Goal: Communication & Community: Answer question/provide support

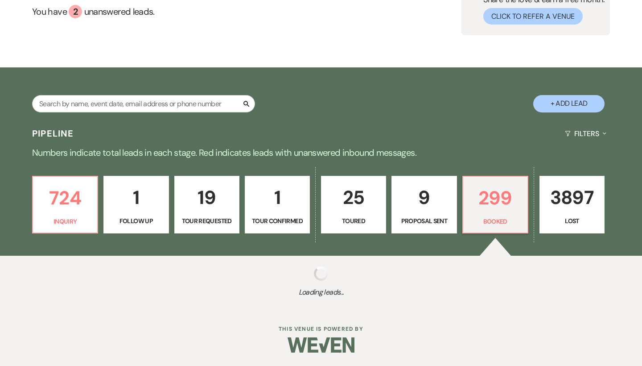
scroll to position [88, 0]
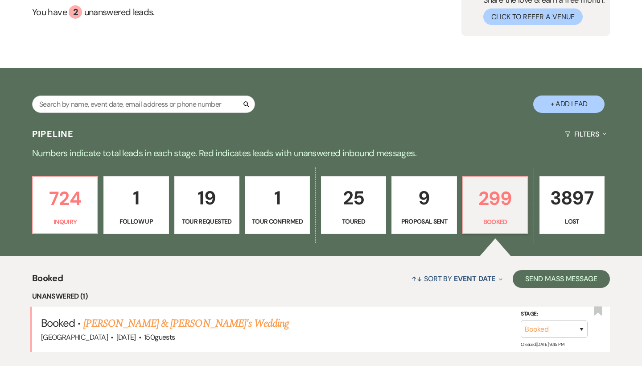
click at [78, 72] on div "Search + Add Lead" at bounding box center [321, 96] width 642 height 48
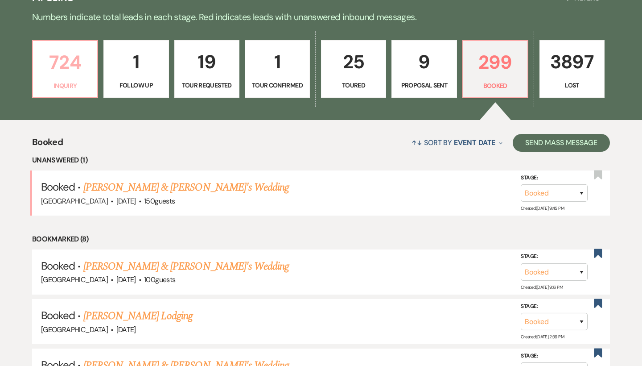
click at [63, 88] on p "Inquiry" at bounding box center [65, 86] width 54 height 10
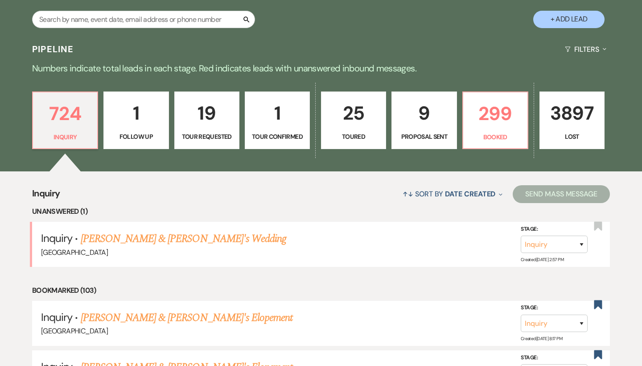
scroll to position [177, 0]
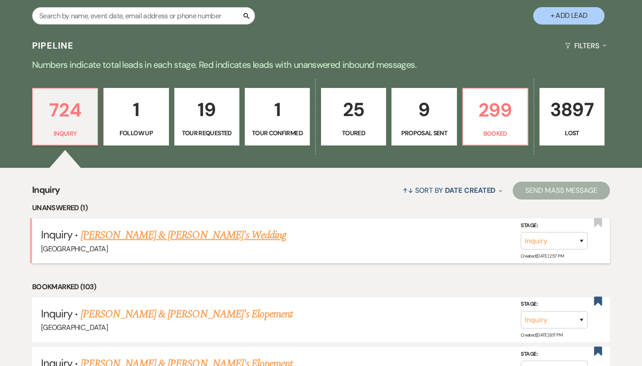
click at [123, 235] on link "MacKenzie Brady & Fiance's Wedding" at bounding box center [184, 235] width 206 height 16
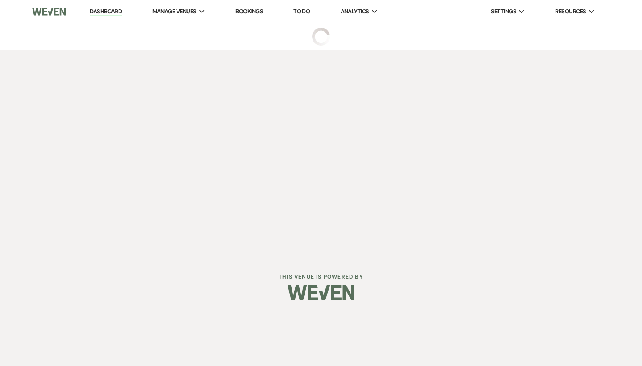
select select "6"
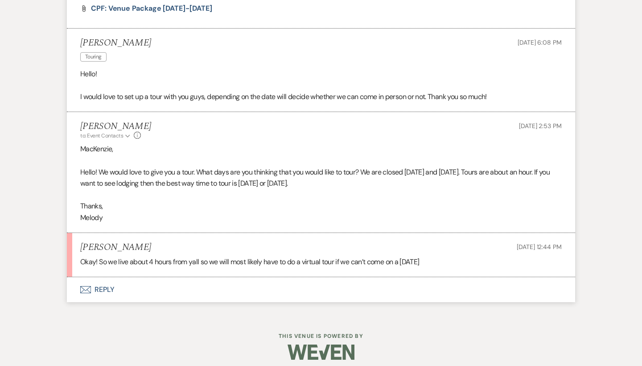
scroll to position [499, 0]
drag, startPoint x: 324, startPoint y: 182, endPoint x: 83, endPoint y: 164, distance: 241.9
click at [83, 167] on p "Hello! We would love to give you a tour. What days are you thinking that you wo…" at bounding box center [321, 178] width 482 height 23
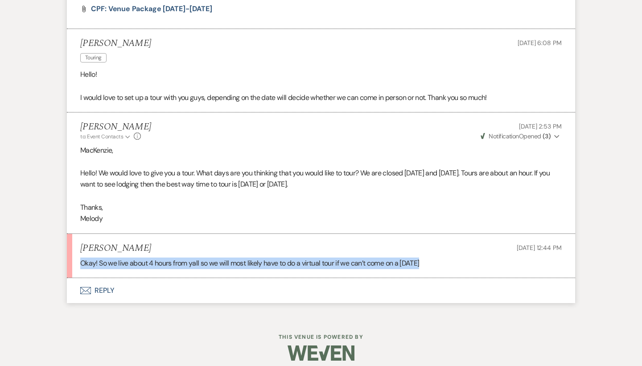
drag, startPoint x: 431, startPoint y: 257, endPoint x: 61, endPoint y: 256, distance: 369.7
click at [61, 256] on div "Messages Tasks Payments Rental Overview Documents Contacts Notes Event Messages…" at bounding box center [321, 20] width 642 height 591
click at [98, 281] on button "Envelope Reply" at bounding box center [321, 290] width 508 height 25
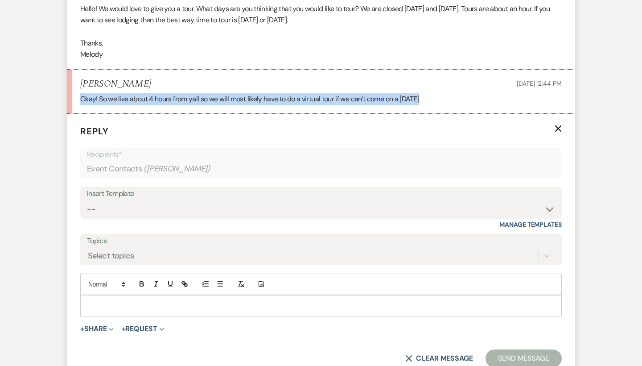
scroll to position [670, 0]
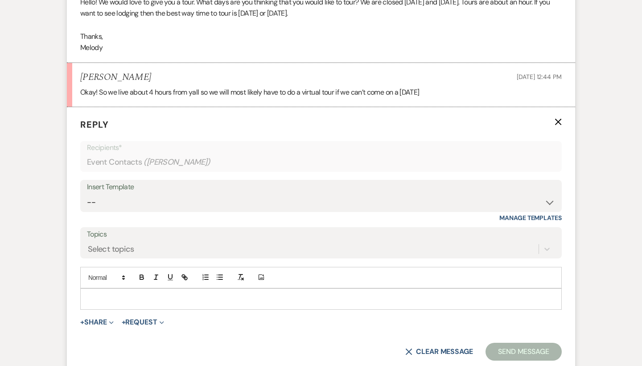
click at [202, 297] on div at bounding box center [321, 299] width 481 height 21
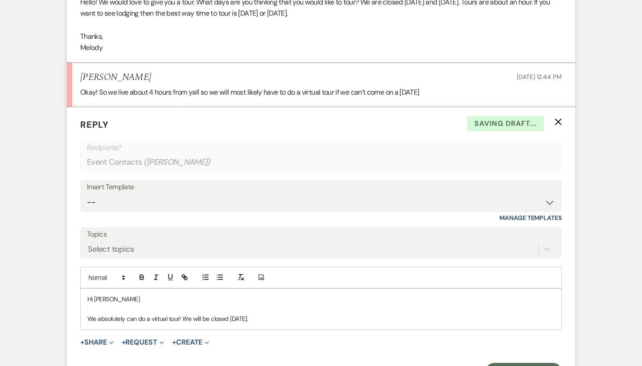
click at [269, 314] on p "We absolutely can do a virtual tour! We will be closed Sunday." at bounding box center [320, 319] width 467 height 10
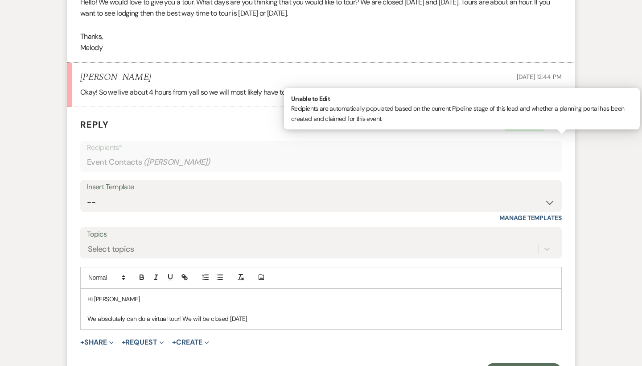
scroll to position [710, 0]
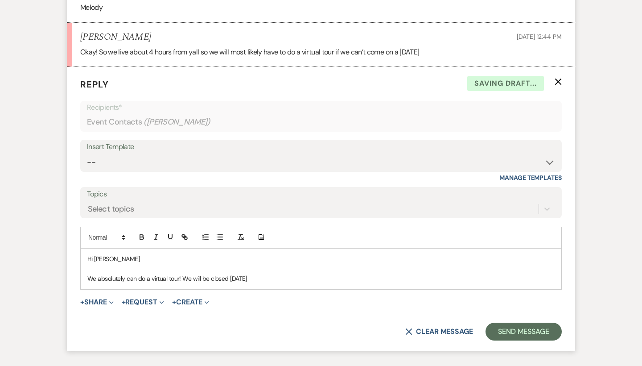
click at [229, 273] on p "We absolutely can do a virtual tour! We will be closed Sunday" at bounding box center [320, 278] width 467 height 10
click at [261, 277] on div "Hi MacKenzie We absolutely can do a virtual tour! We will be closed this Sunday" at bounding box center [321, 268] width 481 height 41
click at [275, 273] on p "We absolutely can do a virtual tour! We will be closed this Sunday, Septmebr 14…" at bounding box center [320, 278] width 467 height 10
click at [332, 274] on p "We absolutely can do a virtual tour! We will be closed this Sunday, September 1…" at bounding box center [320, 278] width 467 height 10
click at [459, 273] on p "We absolutely can do a virtual tour! We will be closed this Sunday, September 1…" at bounding box center [320, 278] width 467 height 10
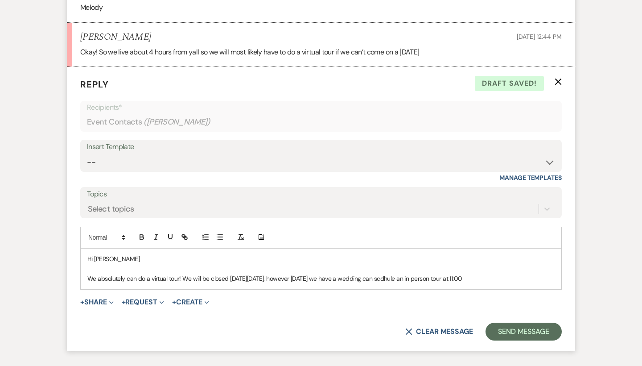
click at [471, 273] on p "We absolutely can do a virtual tour! We will be closed this Sunday, September 1…" at bounding box center [320, 278] width 467 height 10
click at [489, 273] on p "We absolutely can do a virtual tour! We will be closed this Sunday, September 1…" at bounding box center [320, 278] width 467 height 10
click at [550, 264] on p at bounding box center [320, 269] width 467 height 10
click at [562, 268] on div "Hi MacKenzie We absolutely can do a virtual tour! We will be closed this Sunday…" at bounding box center [321, 268] width 482 height 41
click at [552, 273] on p "We absolutely can do a virtual tour! We will be closed this Sunday, September 1…" at bounding box center [320, 278] width 467 height 10
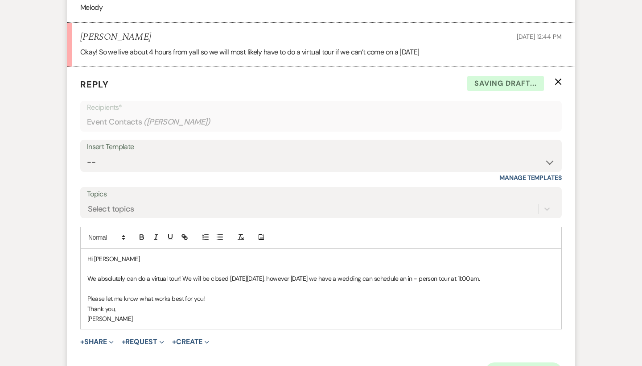
click at [543, 362] on button "Send Message" at bounding box center [524, 371] width 76 height 18
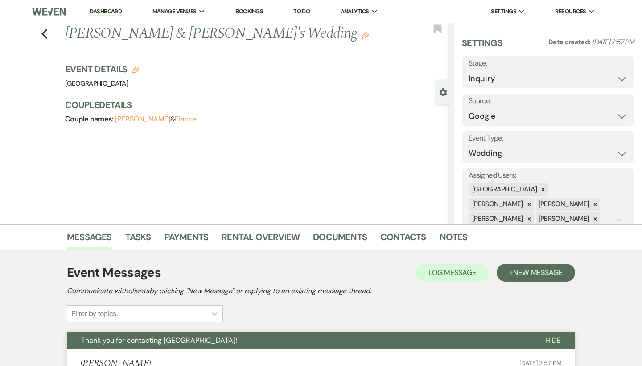
scroll to position [0, 0]
click at [46, 36] on icon "Previous" at bounding box center [44, 34] width 7 height 11
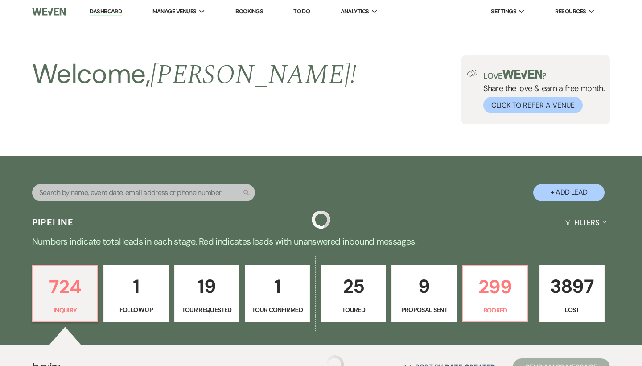
scroll to position [177, 0]
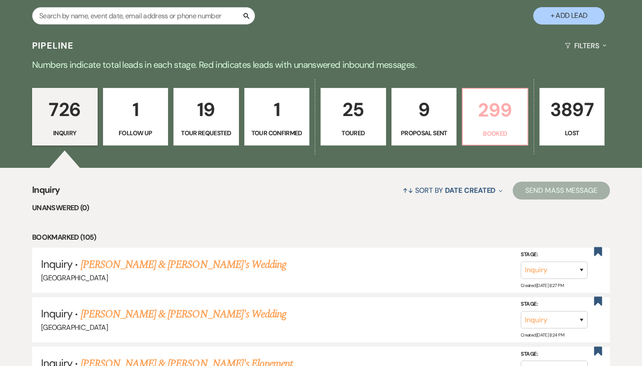
click at [494, 115] on p "299" at bounding box center [495, 110] width 54 height 30
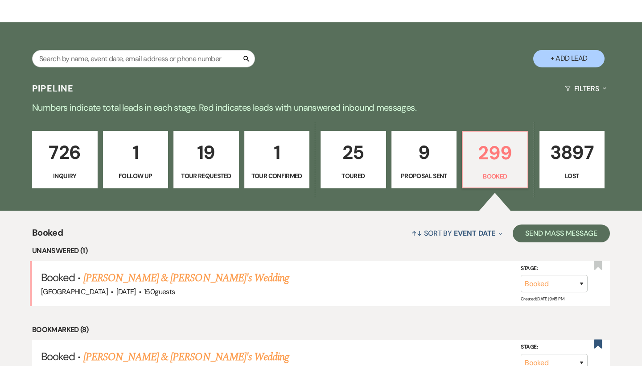
scroll to position [135, 0]
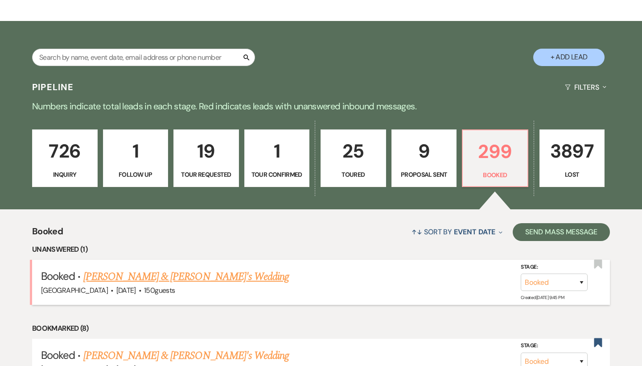
click at [153, 278] on link "[PERSON_NAME] & [PERSON_NAME]'s Wedding" at bounding box center [186, 276] width 206 height 16
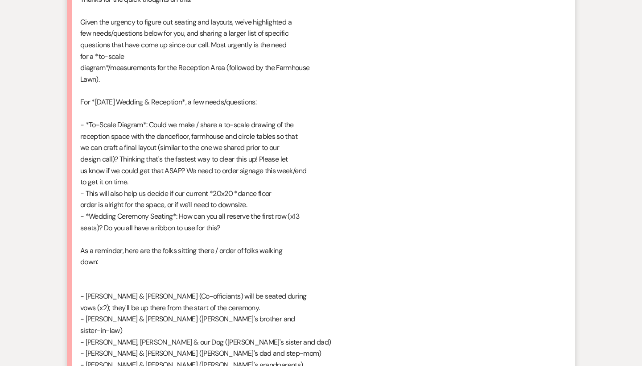
scroll to position [761, 0]
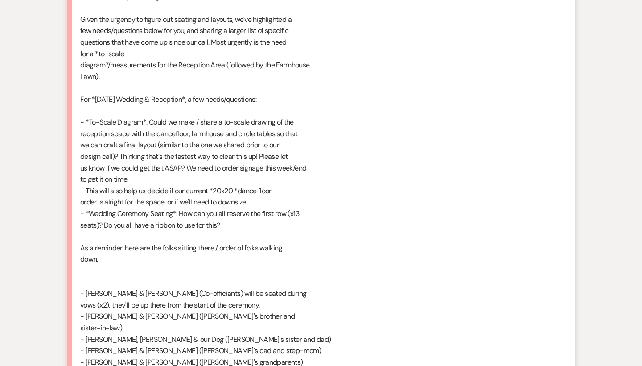
drag, startPoint x: 223, startPoint y: 211, endPoint x: 87, endPoint y: 198, distance: 135.7
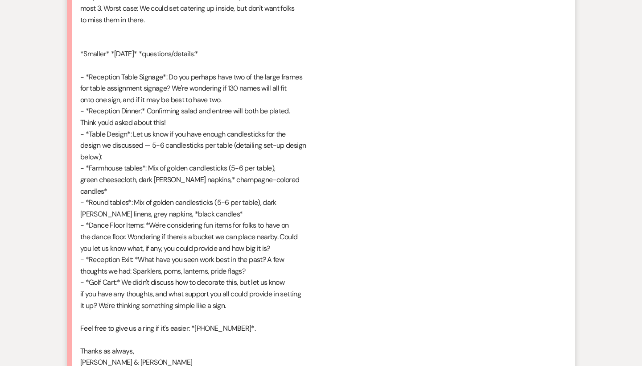
scroll to position [1525, 0]
drag, startPoint x: 87, startPoint y: 51, endPoint x: 238, endPoint y: 269, distance: 265.7
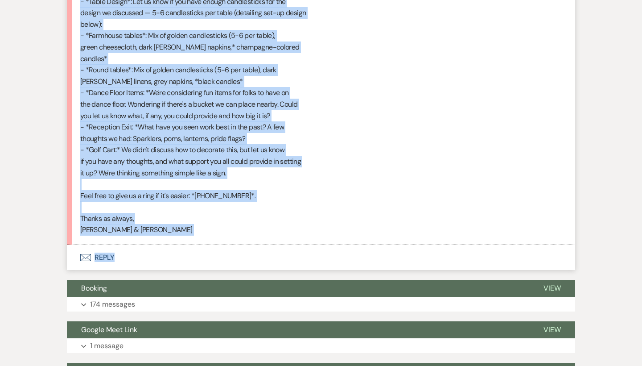
scroll to position [1660, 0]
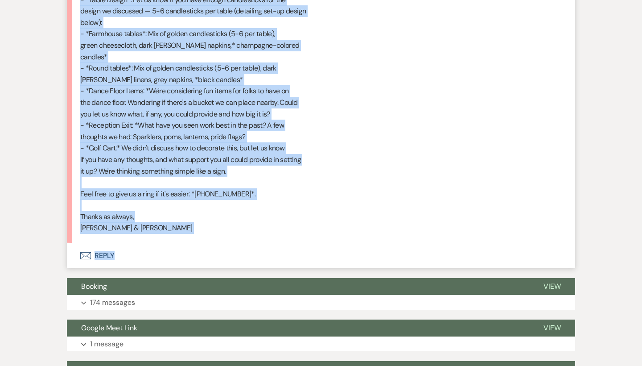
drag, startPoint x: 78, startPoint y: 144, endPoint x: 248, endPoint y: 134, distance: 170.7
copy div "For *Saturday's Wedding & Reception*, a few needs/questions: - *To-Scale Diagra…"
click at [109, 243] on button "Envelope Reply" at bounding box center [321, 255] width 508 height 25
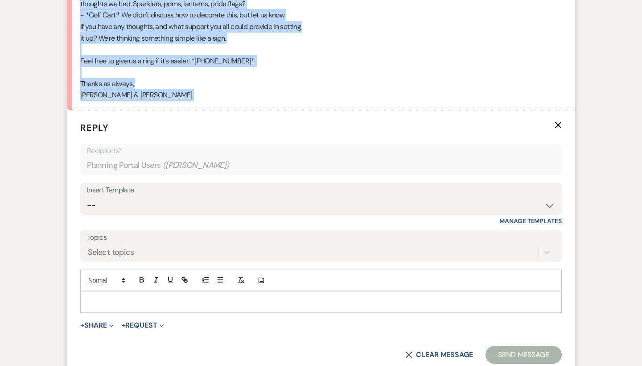
scroll to position [1816, 0]
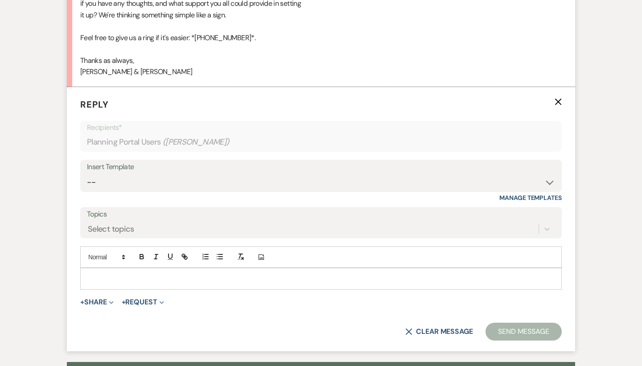
click at [173, 273] on p at bounding box center [320, 278] width 467 height 10
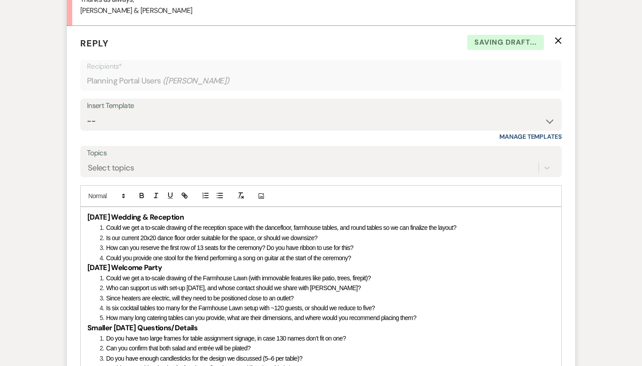
scroll to position [1894, 0]
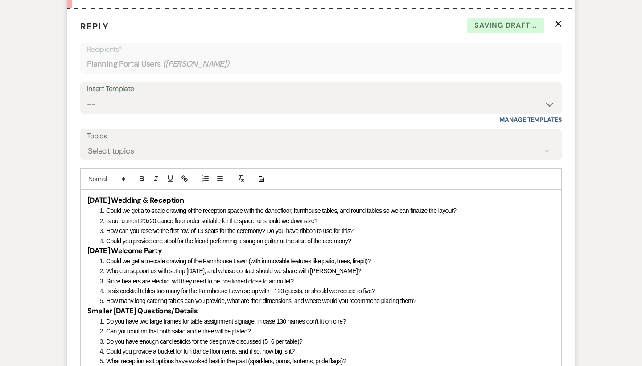
drag, startPoint x: 227, startPoint y: 164, endPoint x: 74, endPoint y: 164, distance: 152.5
click at [74, 164] on form "Reply X Saving draft... Recipients* Planning Portal Users ( Daniel Sheehan ) In…" at bounding box center [321, 231] width 508 height 445
click at [141, 174] on icon "button" at bounding box center [142, 178] width 8 height 8
click at [115, 173] on span at bounding box center [106, 178] width 44 height 11
click at [116, 228] on span at bounding box center [115, 235] width 54 height 14
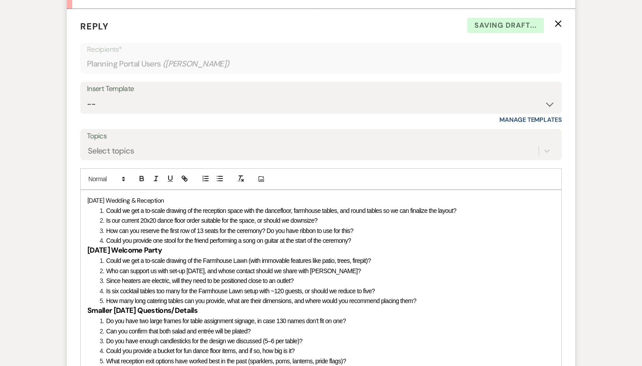
click at [191, 195] on p "Saturday’s Wedding & Reception" at bounding box center [320, 200] width 467 height 10
drag, startPoint x: 173, startPoint y: 208, endPoint x: 84, endPoint y: 211, distance: 88.4
click at [84, 211] on div "Saturday’s Wedding & Reception Could we get a to-scale drawing of the reception…" at bounding box center [321, 290] width 481 height 201
click at [142, 174] on icon "button" at bounding box center [142, 178] width 8 height 8
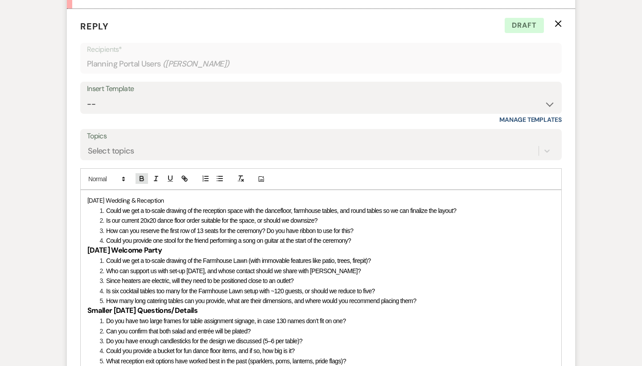
click at [142, 174] on icon "button" at bounding box center [142, 178] width 8 height 8
click at [122, 175] on icon at bounding box center [124, 179] width 8 height 8
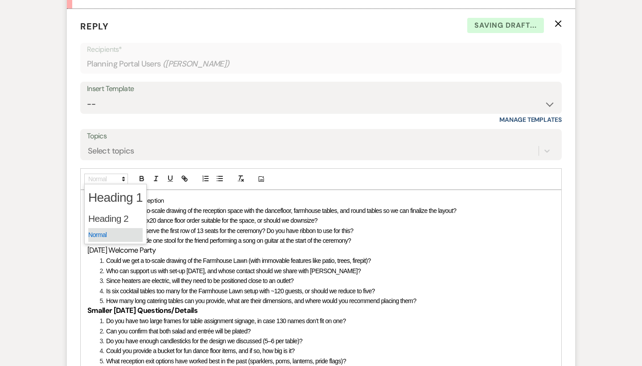
click at [121, 228] on span at bounding box center [115, 235] width 54 height 14
drag, startPoint x: 227, startPoint y: 269, endPoint x: 91, endPoint y: 269, distance: 135.1
click at [91, 306] on h3 "Smaller Saturday Questions/Details" at bounding box center [320, 311] width 467 height 10
click at [144, 178] on icon "button" at bounding box center [142, 179] width 4 height 2
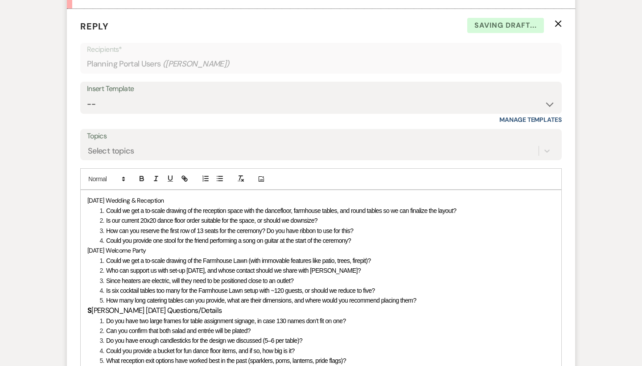
click at [198, 306] on h3 "S maller Saturday Questions/Details" at bounding box center [320, 311] width 467 height 10
drag, startPoint x: 198, startPoint y: 268, endPoint x: 77, endPoint y: 266, distance: 120.5
click at [77, 266] on form "Reply X Saving draft... Recipients* Planning Portal Users ( Daniel Sheehan ) In…" at bounding box center [321, 231] width 508 height 444
click at [144, 178] on icon "button" at bounding box center [142, 179] width 4 height 2
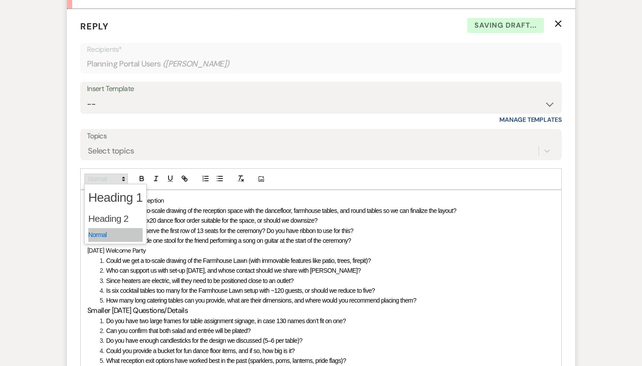
click at [93, 173] on span at bounding box center [106, 178] width 44 height 11
click at [98, 228] on span at bounding box center [115, 235] width 54 height 14
click at [194, 306] on p "Smaller Saturday Questions/Details" at bounding box center [320, 311] width 467 height 10
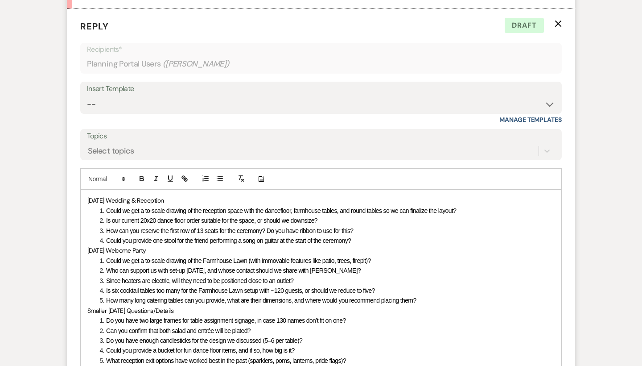
click at [338, 215] on li "Is our current 20x20 dance floor order suitable for the space, or should we dow…" at bounding box center [326, 220] width 458 height 10
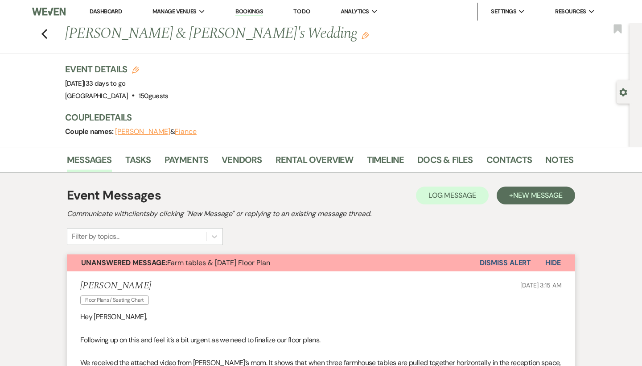
scroll to position [0, 0]
click at [46, 30] on use "button" at bounding box center [44, 34] width 6 height 10
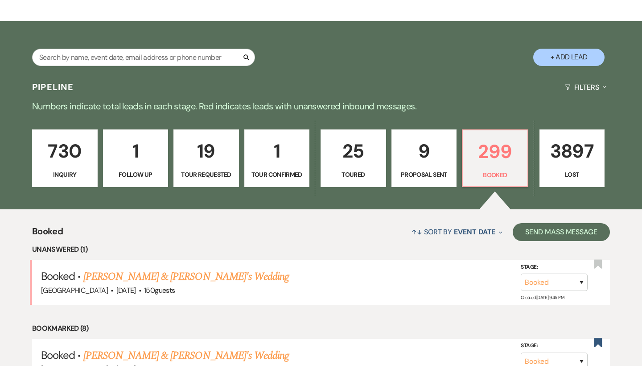
scroll to position [160, 0]
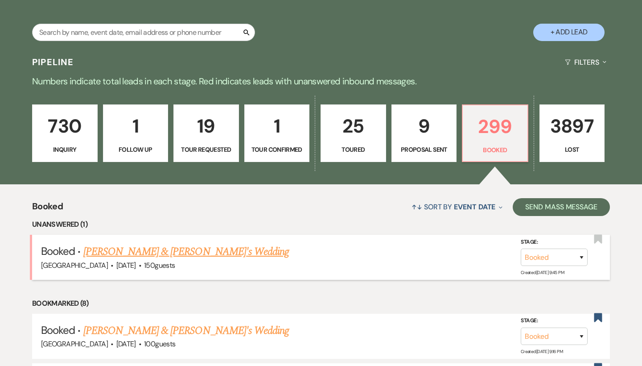
click at [205, 252] on link "[PERSON_NAME] & [PERSON_NAME]'s Wedding" at bounding box center [186, 252] width 206 height 16
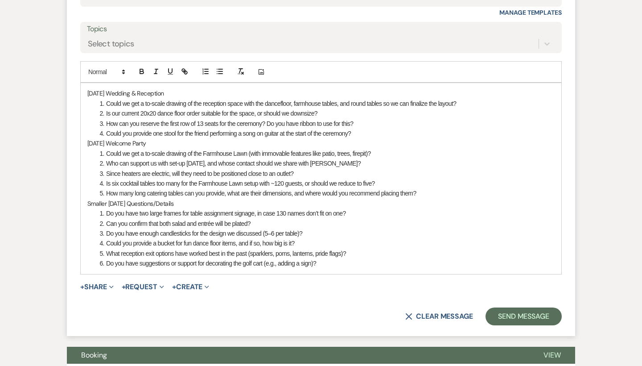
scroll to position [2004, 0]
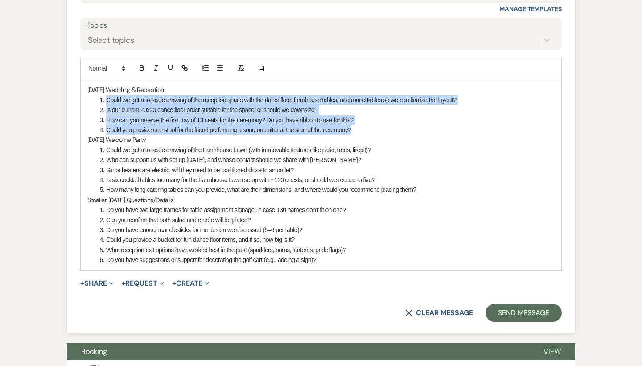
drag, startPoint x: 374, startPoint y: 89, endPoint x: 90, endPoint y: 64, distance: 285.2
click at [90, 95] on ol "Could we get a to-scale drawing of the reception space with the dancefloor, far…" at bounding box center [320, 115] width 467 height 40
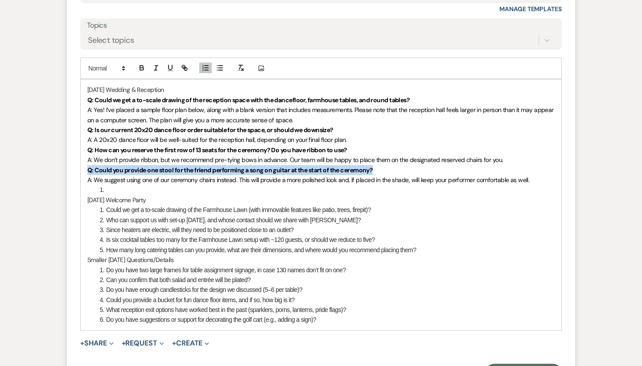
drag, startPoint x: 385, startPoint y: 131, endPoint x: 76, endPoint y: 132, distance: 309.1
click at [76, 132] on form "Reply X Saving draft... Recipients* Planning Portal Users ( Daniel Sheehan ) In…" at bounding box center [321, 145] width 508 height 494
click at [99, 166] on strong "Q: Could you provide one stool for the friend performing a song on guitar at th…" at bounding box center [229, 170] width 285 height 8
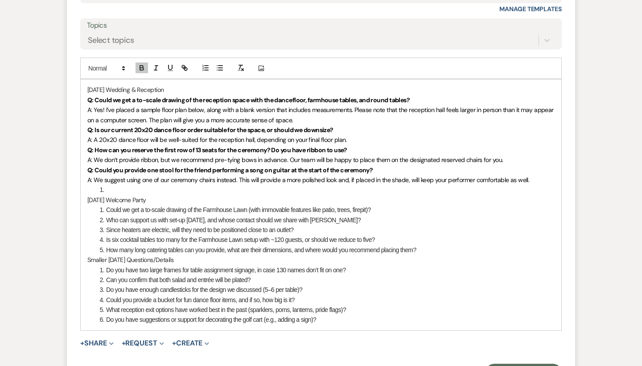
click at [86, 95] on div "Saturday’s Wedding & Reception Q: Could we get a to-scale drawing of the recept…" at bounding box center [321, 204] width 481 height 250
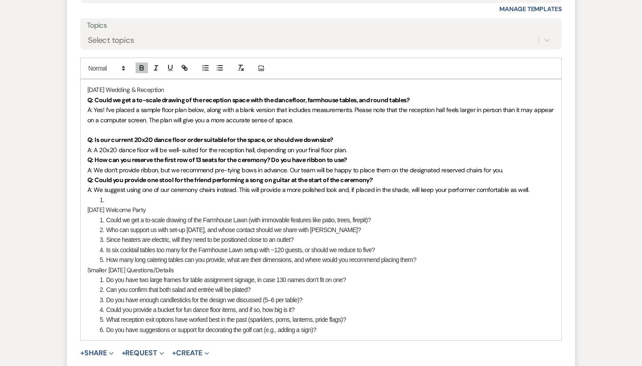
click at [81, 121] on div "Saturday’s Wedding & Reception Q: Could we get a to-scale drawing of the recept…" at bounding box center [321, 209] width 481 height 260
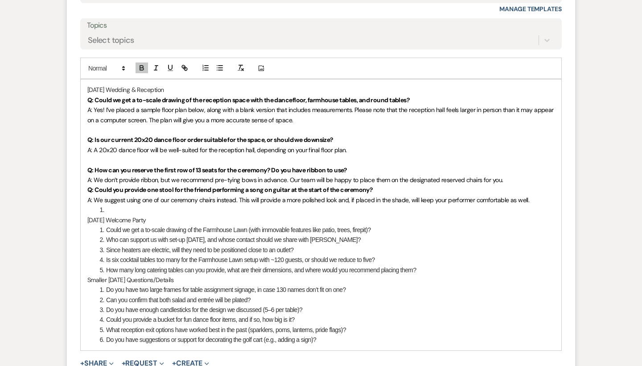
click at [82, 155] on div "Saturday’s Wedding & Reception Q: Could we get a to-scale drawing of the recept…" at bounding box center [321, 214] width 481 height 270
click at [82, 153] on div "Saturday’s Wedding & Reception Q: Could we get a to-scale drawing of the recept…" at bounding box center [321, 214] width 481 height 270
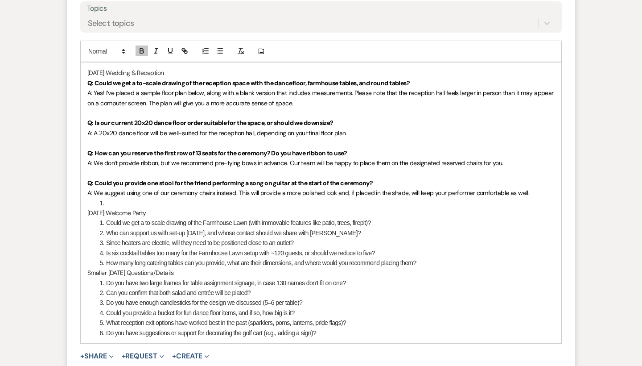
scroll to position [2025, 0]
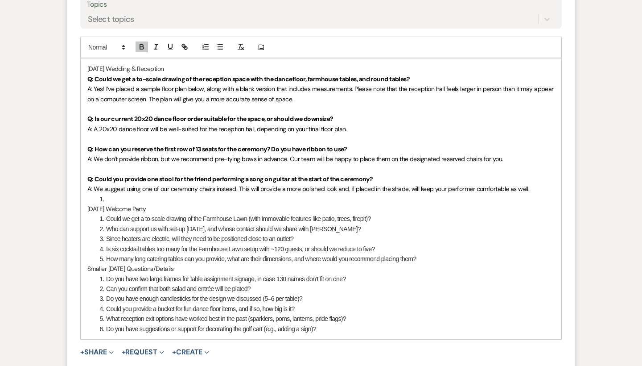
click at [111, 194] on li at bounding box center [326, 199] width 458 height 10
click at [411, 214] on li "Could we get a to-scale drawing of the Farmhouse Lawn (with immovable features …" at bounding box center [326, 219] width 458 height 10
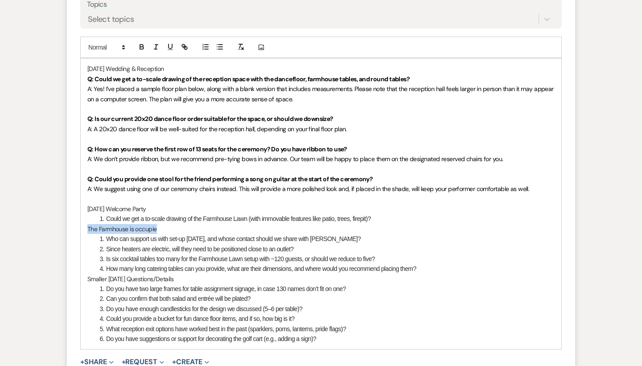
drag, startPoint x: 189, startPoint y: 187, endPoint x: 70, endPoint y: 190, distance: 119.1
click at [70, 190] on form "Reply X Saving draft... Recipients* Planning Portal Users ( Daniel Sheehan ) In…" at bounding box center [321, 143] width 508 height 533
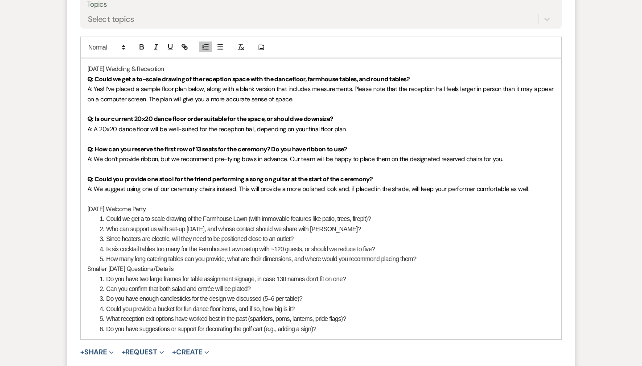
click at [378, 234] on li "Since heaters are electric, will they need to be positioned close to an outlet?" at bounding box center [326, 239] width 458 height 10
click at [384, 214] on li "Could we get a to-scale drawing of the Farmhouse Lawn (with immovable features …" at bounding box center [326, 219] width 458 height 10
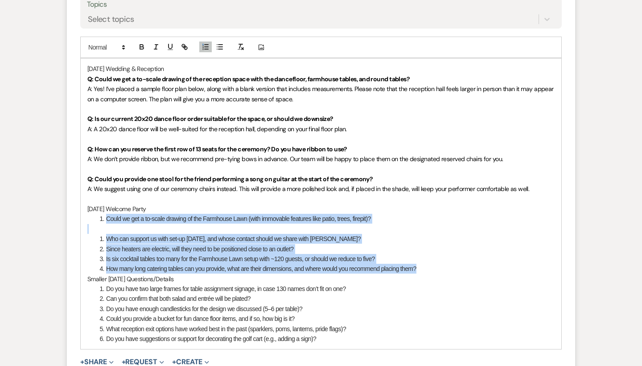
drag, startPoint x: 432, startPoint y: 232, endPoint x: 92, endPoint y: 178, distance: 343.6
click at [92, 178] on div "Saturday’s Wedding & Reception Q: Could we get a to-scale drawing of the recept…" at bounding box center [321, 203] width 481 height 290
copy div "Could we get a to-scale drawing of the Farmhouse Lawn (with immovable features …"
click at [211, 264] on li "How many long catering tables can you provide, what are their dimensions, and w…" at bounding box center [326, 269] width 458 height 10
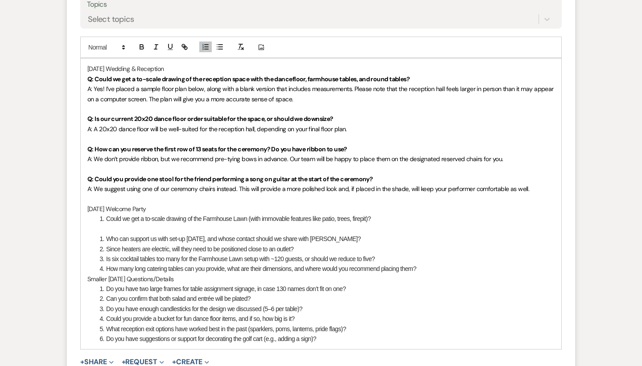
click at [422, 264] on li "How many long catering tables can you provide, what are their dimensions, and w…" at bounding box center [326, 269] width 458 height 10
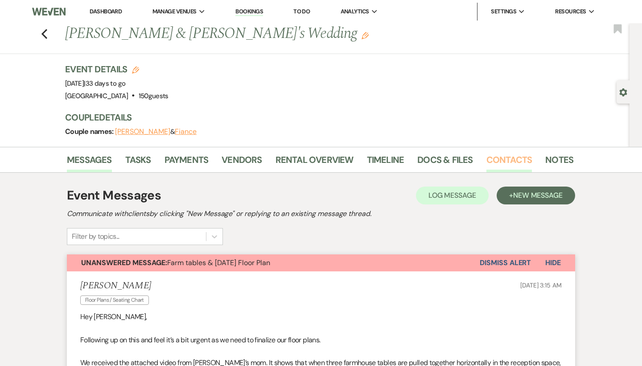
scroll to position [0, 0]
click at [545, 162] on link "Notes" at bounding box center [559, 163] width 28 height 20
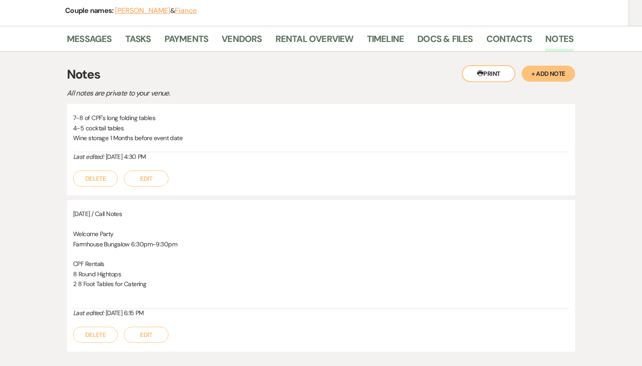
scroll to position [121, 0]
drag, startPoint x: 74, startPoint y: 116, endPoint x: 177, endPoint y: 118, distance: 103.0
click at [177, 118] on p "7-8 of CPF's long folding tables" at bounding box center [321, 117] width 496 height 10
click at [98, 46] on link "Messages" at bounding box center [89, 41] width 45 height 20
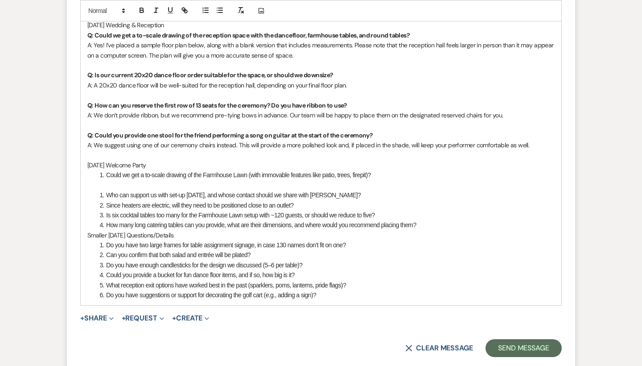
scroll to position [2069, 0]
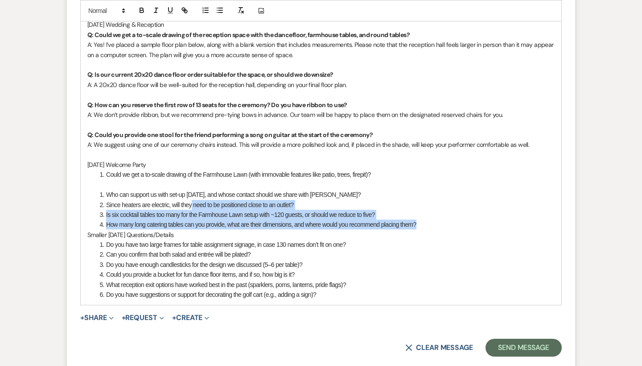
drag, startPoint x: 431, startPoint y: 185, endPoint x: 190, endPoint y: 164, distance: 241.3
click at [190, 190] on ol "Who can support us with set-up on Thursday, and whose contact should we share w…" at bounding box center [320, 210] width 467 height 40
click at [190, 200] on li "Since heaters are electric, will they need to be positioned close to an outlet?" at bounding box center [326, 205] width 458 height 10
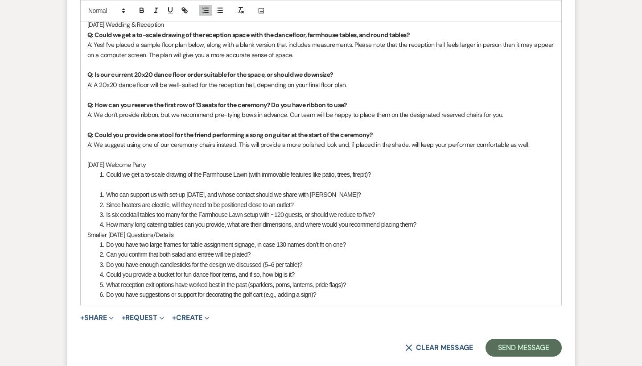
click at [436, 219] on li "How many long catering tables can you provide, what are their dimensions, and w…" at bounding box center [326, 224] width 458 height 10
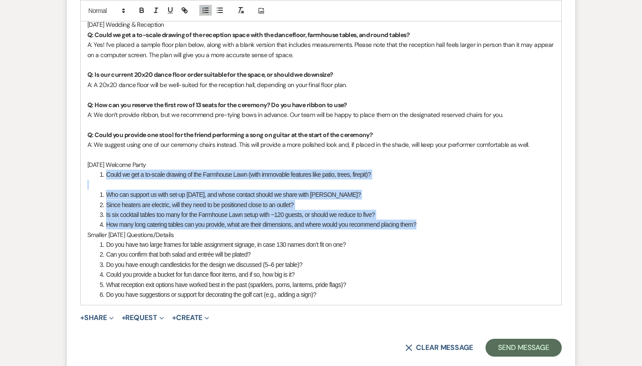
drag, startPoint x: 442, startPoint y: 181, endPoint x: 81, endPoint y: 131, distance: 363.9
click at [81, 131] on div "Saturday’s Wedding & Reception Q: Could we get a to-scale drawing of the recept…" at bounding box center [321, 159] width 481 height 290
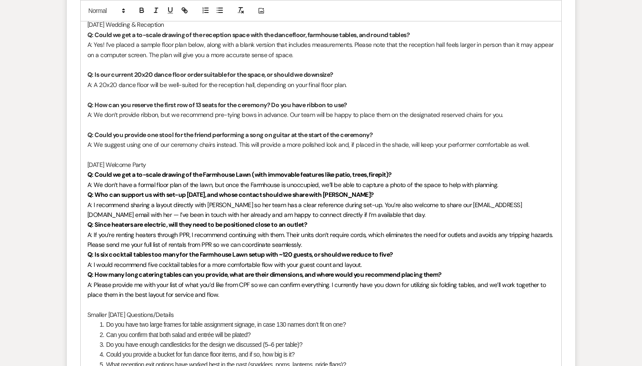
click at [84, 136] on div "Saturday’s Wedding & Reception Q: Could we get a to-scale drawing of the recept…" at bounding box center [321, 199] width 481 height 370
click at [84, 157] on div "Saturday’s Wedding & Reception Q: Could we get a to-scale drawing of the recept…" at bounding box center [321, 199] width 481 height 370
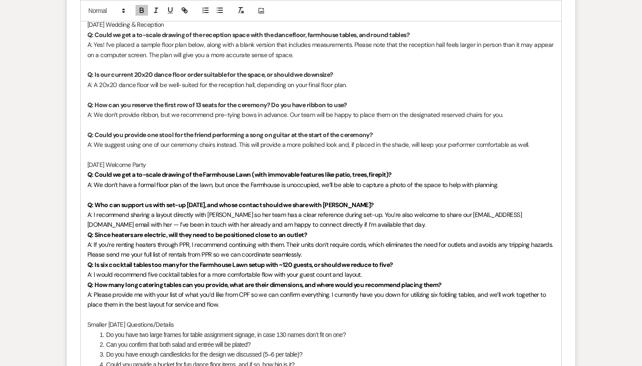
click at [78, 195] on form "Reply X Saving draft... Recipients* Planning Portal Users ( Daniel Sheehan ) In…" at bounding box center [321, 145] width 508 height 624
click at [84, 196] on div "Saturday’s Wedding & Reception Q: Could we get a to-scale drawing of the recept…" at bounding box center [321, 204] width 481 height 380
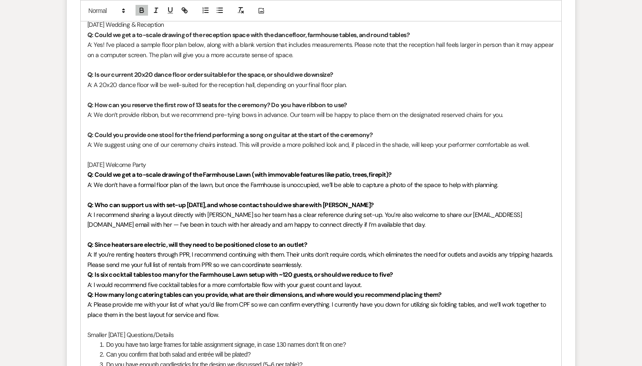
click at [84, 231] on div "Saturday’s Wedding & Reception Q: Could we get a to-scale drawing of the recept…" at bounding box center [321, 209] width 481 height 390
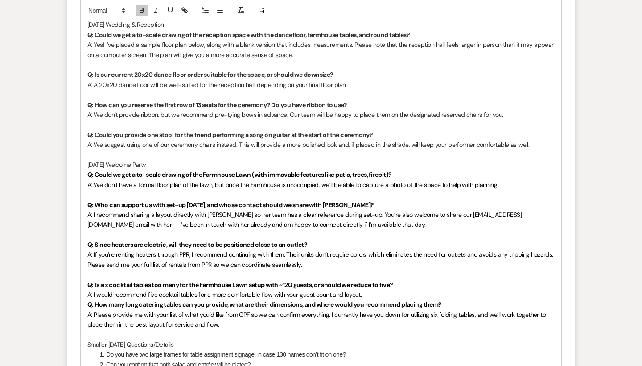
click at [84, 263] on div "Saturday’s Wedding & Reception Q: Could we get a to-scale drawing of the recept…" at bounding box center [321, 214] width 481 height 400
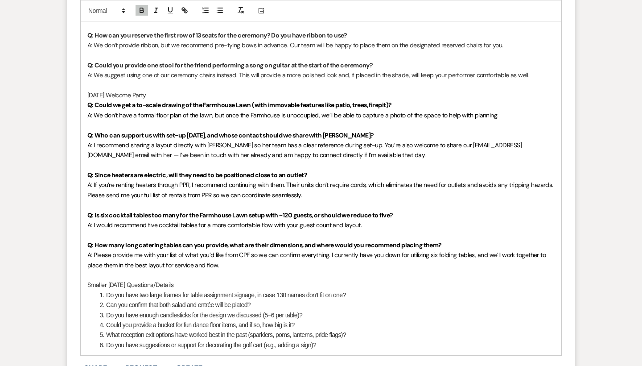
scroll to position [2141, 0]
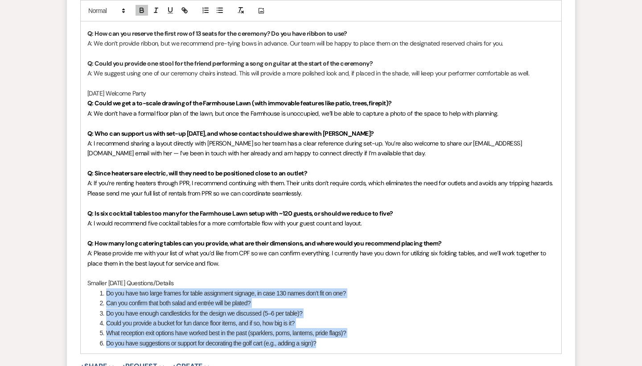
drag, startPoint x: 371, startPoint y: 309, endPoint x: 94, endPoint y: 252, distance: 282.9
click at [94, 252] on div "Saturday’s Wedding & Reception Q: Could we get a to-scale drawing of the recept…" at bounding box center [321, 148] width 481 height 410
copy ol "Do you have two large frames for table assignment signage, in case 130 names do…"
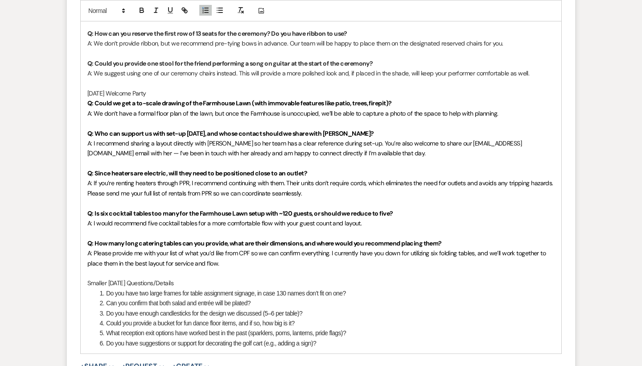
click at [249, 308] on li "Do you have enough candlesticks for the design we discussed (5–6 per table)?" at bounding box center [326, 313] width 458 height 10
click at [409, 288] on li "Do you have two large frames for table assignment signage, in case 130 names do…" at bounding box center [326, 293] width 458 height 10
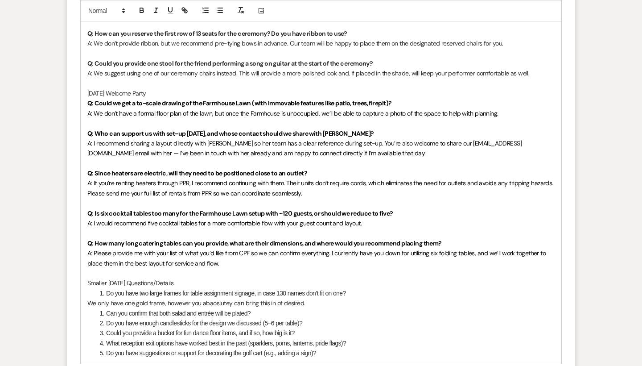
click at [260, 308] on li "Can you confirm that both salad and entrée will be plated?" at bounding box center [326, 313] width 458 height 10
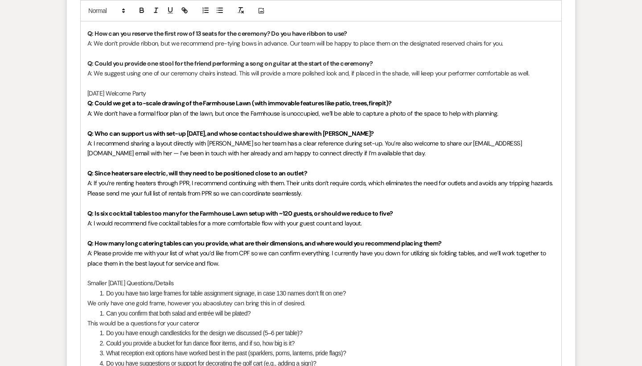
drag, startPoint x: 189, startPoint y: 272, endPoint x: 124, endPoint y: 277, distance: 65.3
click at [124, 318] on p "This would be a questions for your cateror" at bounding box center [320, 323] width 467 height 10
click at [189, 318] on p "This would be a questions for your cateror" at bounding box center [320, 323] width 467 height 10
click at [252, 308] on li "Can you confirm that both salad and entrée will be plated?" at bounding box center [326, 313] width 458 height 10
click at [248, 328] on li "Do you have enough candlesticks for the design we discussed (5–6 per table)?" at bounding box center [326, 333] width 458 height 10
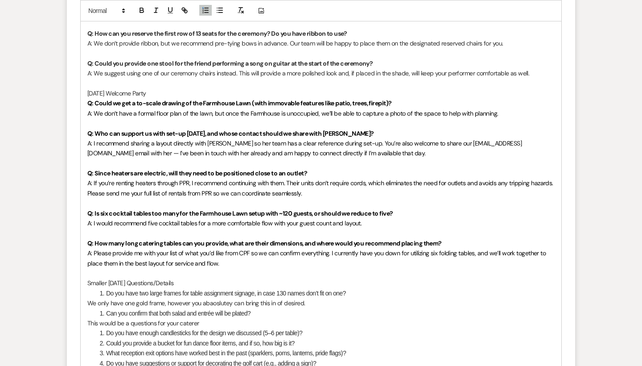
click at [230, 318] on p "This would be a questions for your caterer" at bounding box center [320, 323] width 467 height 10
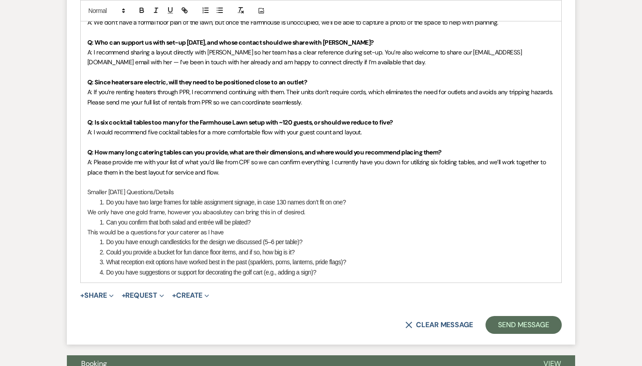
scroll to position [2232, 0]
click at [240, 227] on p "This would be a questions for your caterer as I have down dinner and a pre plat…" at bounding box center [320, 232] width 467 height 10
click at [353, 227] on p "This would be a questions for your caterer as I have down plated dinner and a p…" at bounding box center [320, 232] width 467 height 10
click at [322, 236] on li "Do you have enough candlesticks for the design we discussed (5–6 per table)?" at bounding box center [326, 241] width 458 height 10
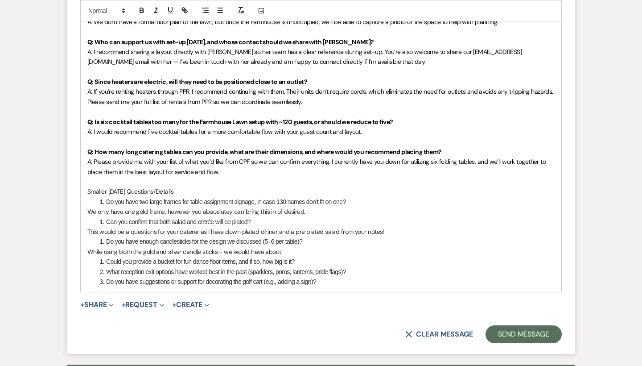
drag, startPoint x: 291, startPoint y: 210, endPoint x: 251, endPoint y: 210, distance: 40.1
click at [251, 247] on p "While using both the gold and silver candle sticks - we would have about" at bounding box center [320, 252] width 467 height 10
drag, startPoint x: 396, startPoint y: 203, endPoint x: 78, endPoint y: 206, distance: 317.1
click at [78, 206] on form "Reply X Draft saved! Recipients* Planning Portal Users ( Daniel Sheehan ) Inser…" at bounding box center [321, 11] width 508 height 683
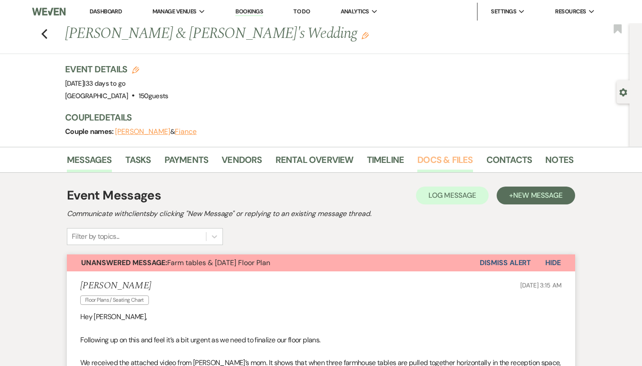
scroll to position [0, 0]
click at [448, 161] on link "Docs & Files" at bounding box center [444, 163] width 55 height 20
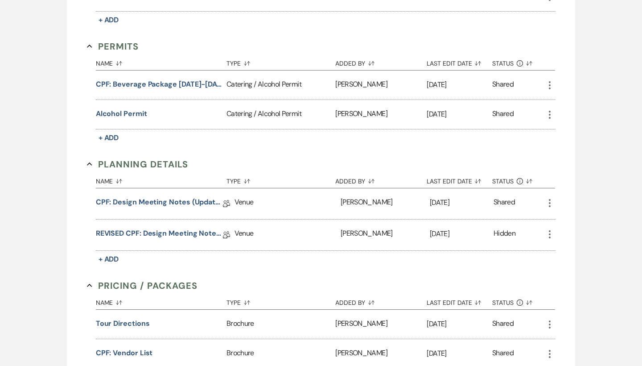
scroll to position [709, 0]
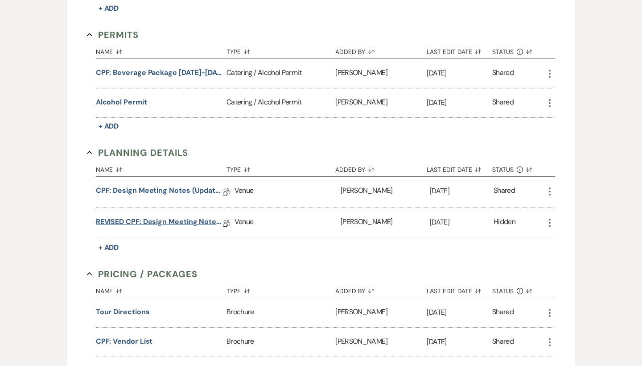
click at [160, 220] on link "REVISED CPF: Design Meeting Notes (Updated: August 22nd )" at bounding box center [159, 223] width 127 height 14
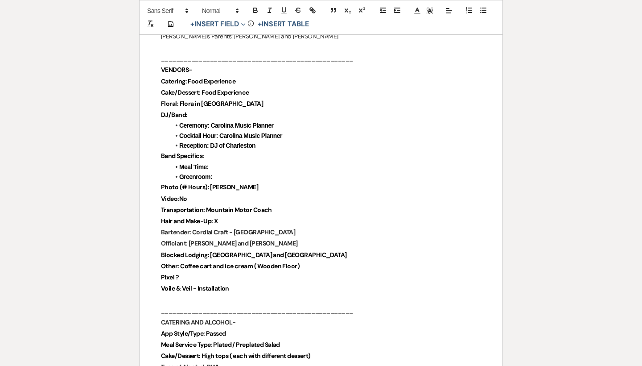
scroll to position [583, 0]
click at [287, 172] on li "Greenroom:" at bounding box center [325, 177] width 311 height 10
click at [286, 162] on li "Meal Time:" at bounding box center [325, 167] width 311 height 10
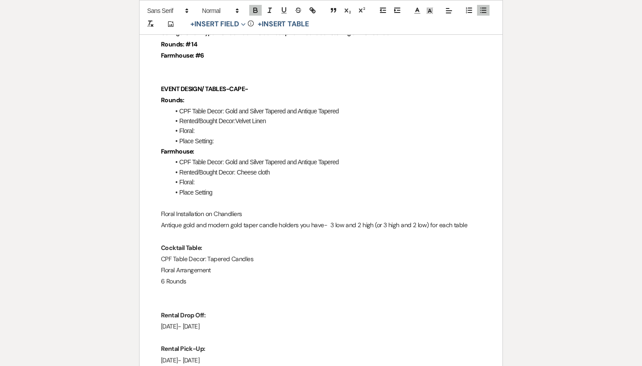
scroll to position [973, 0]
drag, startPoint x: 226, startPoint y: 153, endPoint x: 392, endPoint y: 154, distance: 166.4
click at [392, 157] on li "CPF Table Decor: Gold and Silver Tapered and Antique Tapered" at bounding box center [325, 162] width 311 height 10
copy li "Gold and Silver Tapered and Antique Tapered"
click at [392, 157] on li "CPF Table Decor: Gold and Silver Tapered and Antique Tapered" at bounding box center [325, 162] width 311 height 10
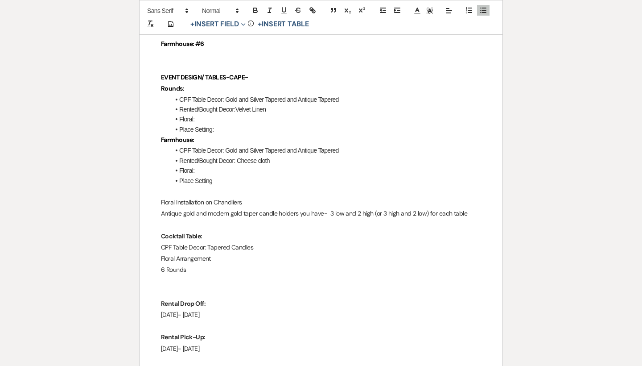
scroll to position [988, 0]
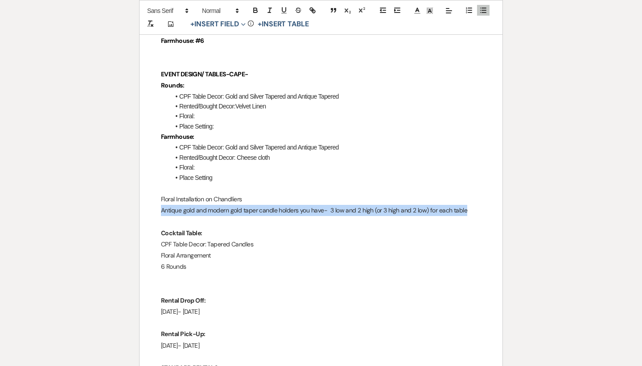
drag, startPoint x: 475, startPoint y: 200, endPoint x: 159, endPoint y: 198, distance: 315.8
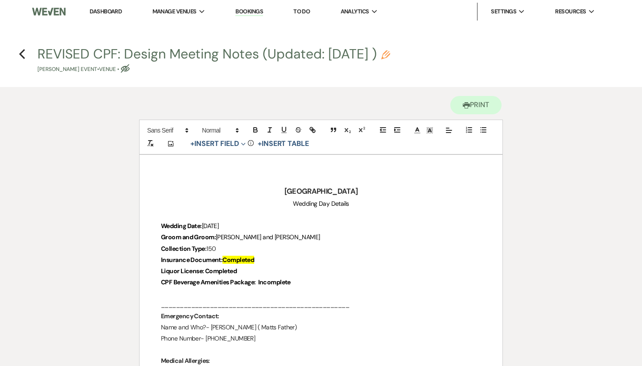
scroll to position [0, 0]
click at [24, 55] on icon "Previous" at bounding box center [22, 54] width 7 height 11
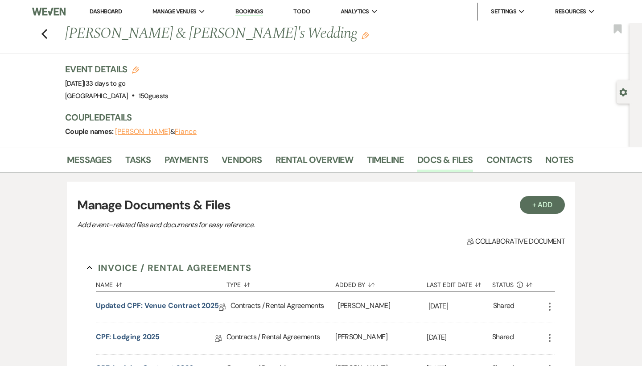
click at [99, 149] on div "Messages Tasks Payments Vendors Rental Overview Timeline Docs & Files Contacts …" at bounding box center [321, 160] width 642 height 26
click at [99, 164] on link "Messages" at bounding box center [89, 163] width 45 height 20
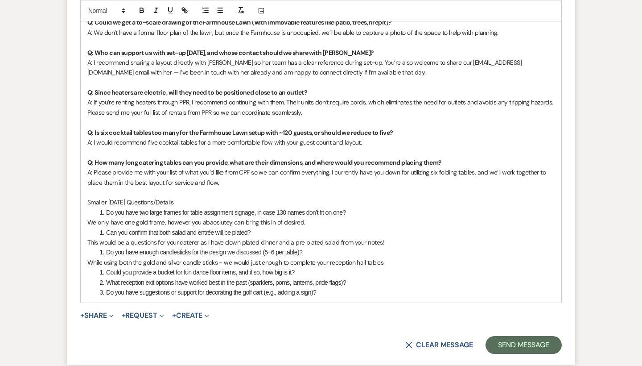
scroll to position [2224, 0]
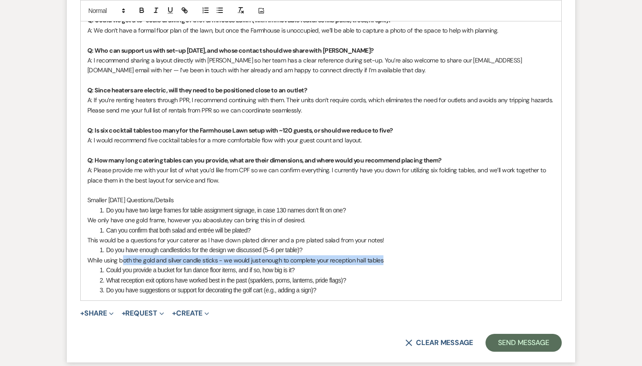
drag, startPoint x: 399, startPoint y: 214, endPoint x: 123, endPoint y: 214, distance: 275.6
click at [123, 255] on p "While using both the gold and silver candle sticks - we would just enough to co…" at bounding box center [320, 260] width 467 height 10
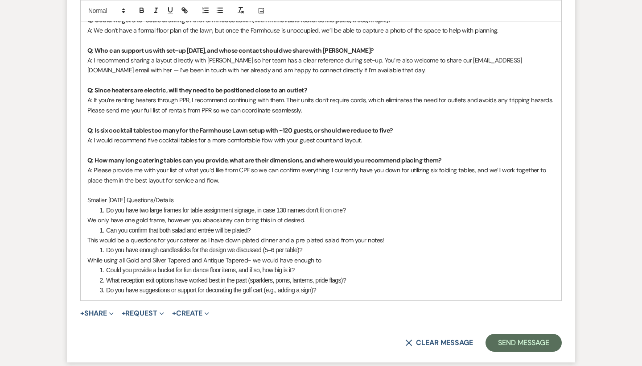
click at [325, 255] on p "While using all Gold and Silver Tapered and Antique Tapered- we would have enou…" at bounding box center [320, 260] width 467 height 10
click at [331, 255] on p "While using all Gold and Silver Tapered and Antique Tapered- we would have enou…" at bounding box center [320, 260] width 467 height 10
click at [317, 265] on li "Could you provide a bucket for fun dance floor items, and if so, how big is it?" at bounding box center [326, 270] width 458 height 10
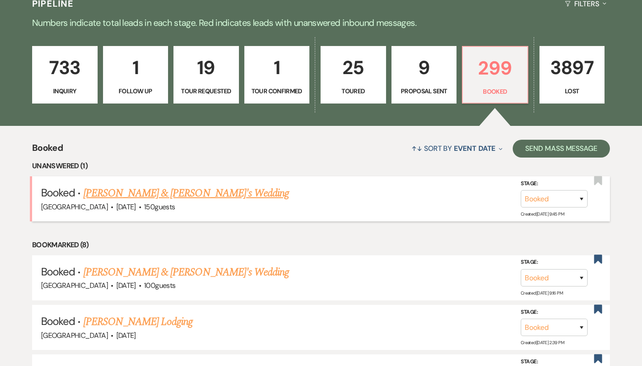
click at [157, 192] on link "[PERSON_NAME] & [PERSON_NAME]'s Wedding" at bounding box center [186, 193] width 206 height 16
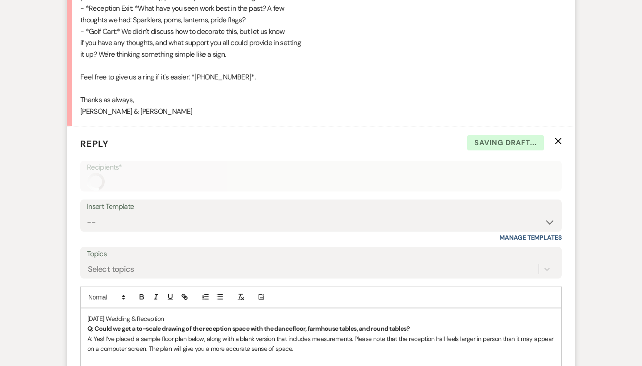
click at [432, 199] on div "Insert Template --" at bounding box center [321, 215] width 482 height 32
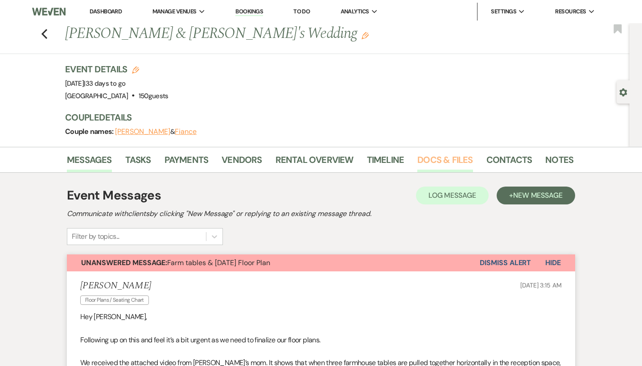
click at [432, 166] on link "Docs & Files" at bounding box center [444, 163] width 55 height 20
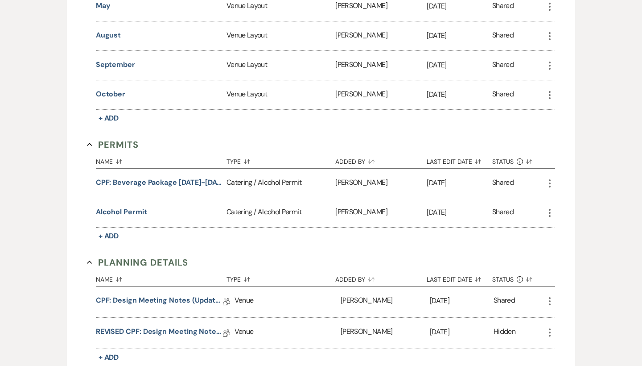
scroll to position [653, 0]
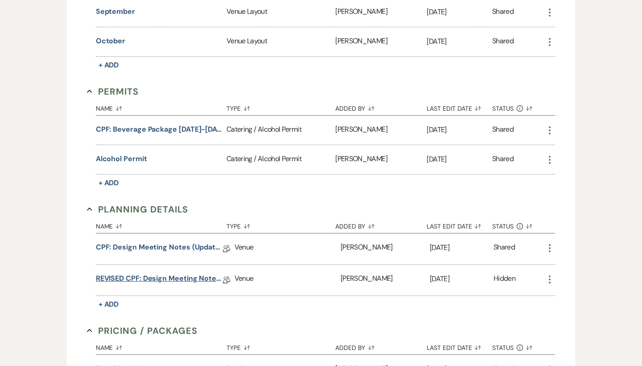
click at [156, 277] on link "REVISED CPF: Design Meeting Notes (Updated: August 22nd )" at bounding box center [159, 280] width 127 height 14
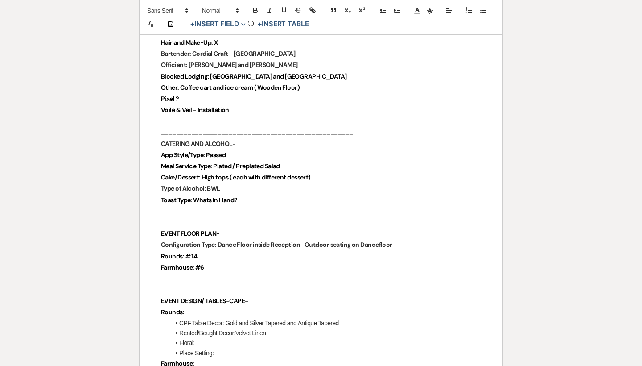
scroll to position [638, 0]
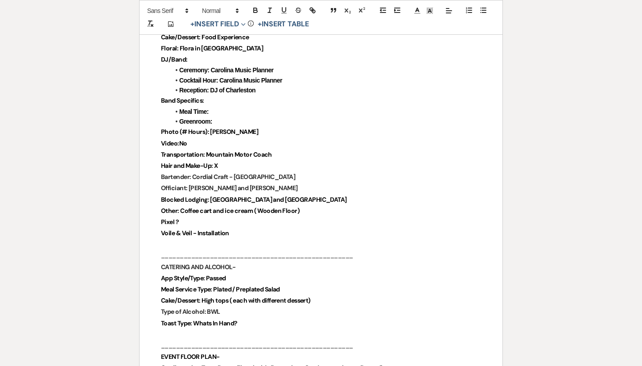
drag, startPoint x: 301, startPoint y: 279, endPoint x: 216, endPoint y: 281, distance: 84.3
click at [216, 284] on p "Meal Service Type: Plated / Preplated Salad" at bounding box center [321, 289] width 320 height 11
click at [216, 285] on strong "Meal Service Type: Plated / Preplated Salad" at bounding box center [220, 289] width 119 height 8
